Goal: Transaction & Acquisition: Purchase product/service

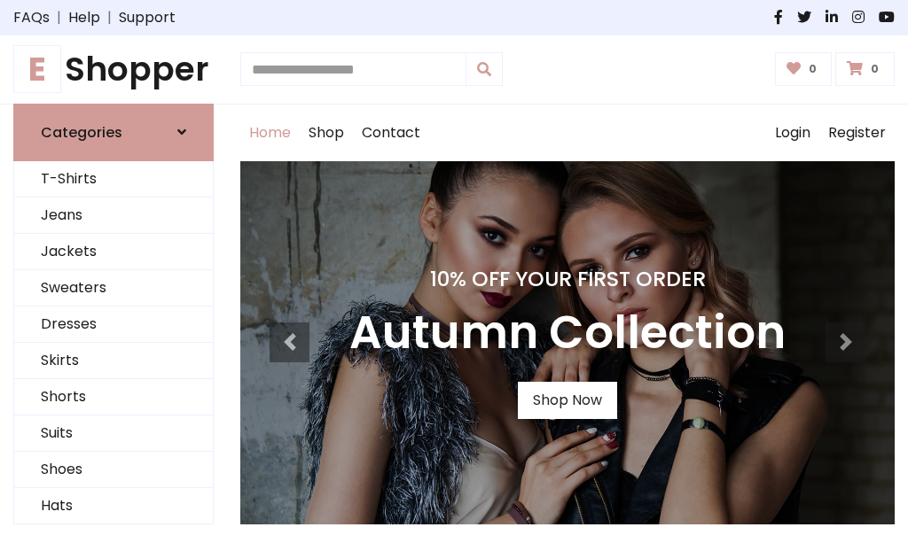
click at [454, 268] on h4 "10% Off Your First Order" at bounding box center [567, 279] width 436 height 25
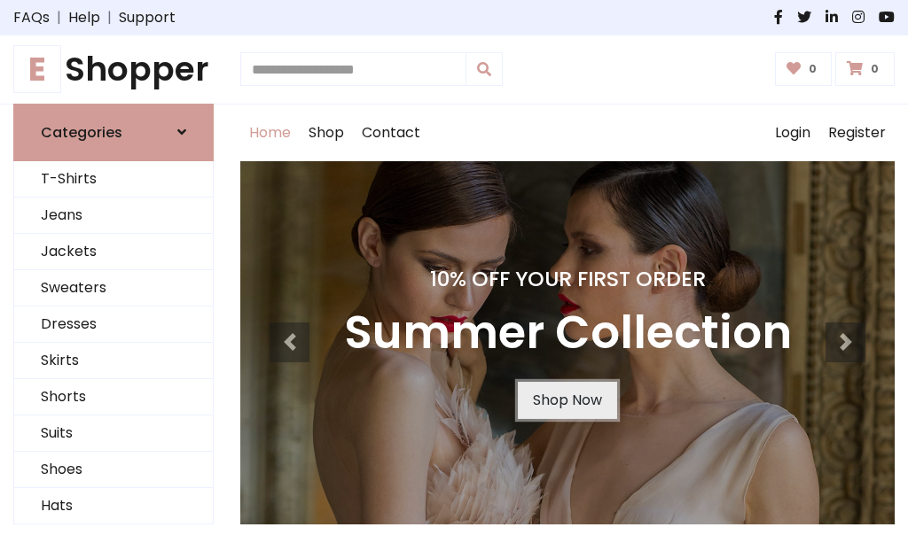
click at [566, 400] on link "Shop Now" at bounding box center [567, 400] width 99 height 37
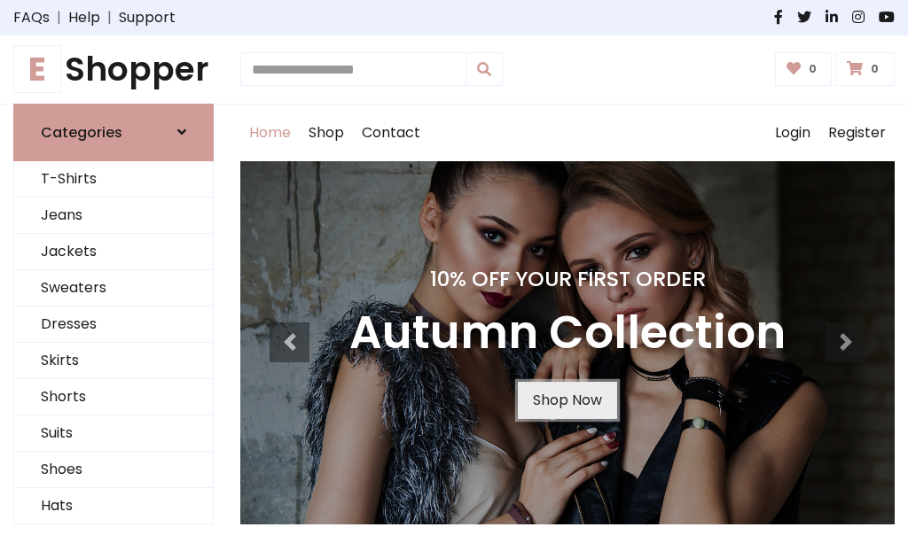
click at [566, 400] on link "Shop Now" at bounding box center [567, 400] width 99 height 37
